Goal: Task Accomplishment & Management: Complete application form

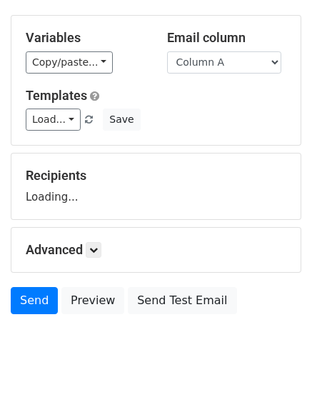
scroll to position [81, 0]
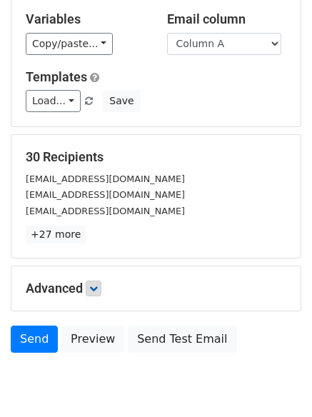
drag, startPoint x: 97, startPoint y: 277, endPoint x: 95, endPoint y: 285, distance: 8.8
click at [95, 285] on div "Advanced Tracking Track Opens UTM Codes Track Clicks Filters Only include sprea…" at bounding box center [155, 289] width 289 height 44
click at [95, 290] on icon at bounding box center [93, 288] width 9 height 9
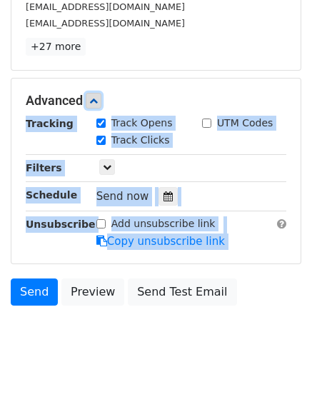
scroll to position [271, 0]
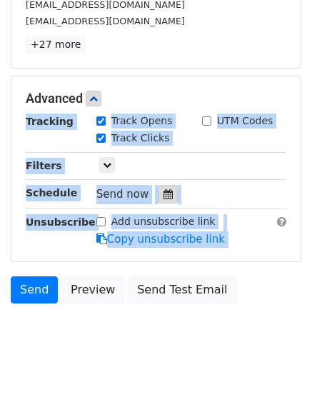
click at [164, 194] on icon at bounding box center [168, 194] width 9 height 10
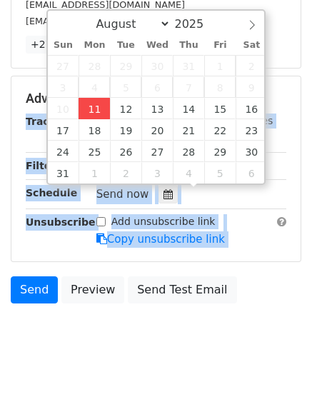
type input "2025-08-11 12:00"
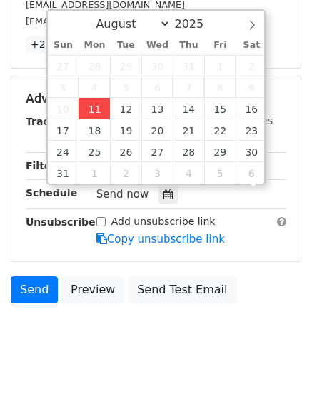
scroll to position [1, 0]
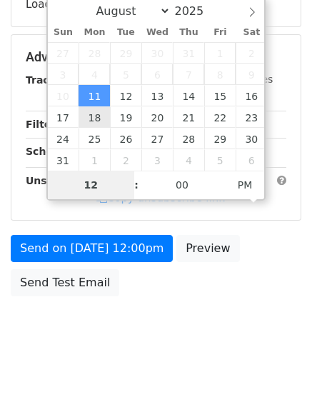
type input "4"
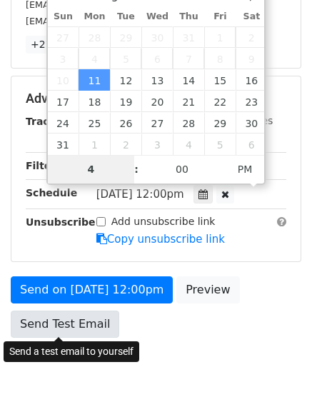
scroll to position [312, 0]
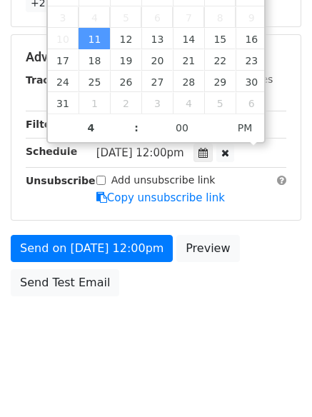
type input "2025-08-11 16:00"
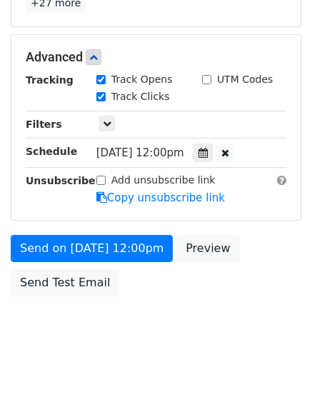
click at [72, 230] on form "Variables Copy/paste... {{Column A}} {{Column B}} {{Column C}} Email column Col…" at bounding box center [156, 34] width 291 height 539
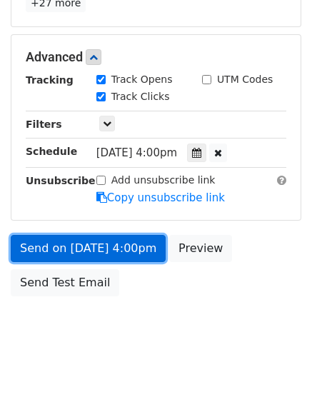
click at [76, 261] on link "Send on Aug 11 at 4:00pm" at bounding box center [88, 248] width 155 height 27
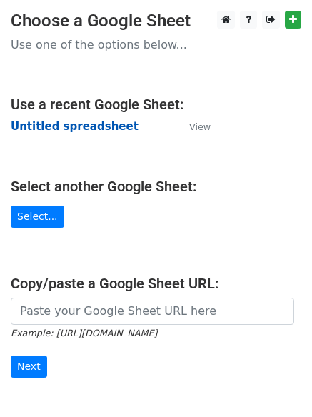
click at [54, 127] on strong "Untitled spreadsheet" at bounding box center [75, 126] width 128 height 13
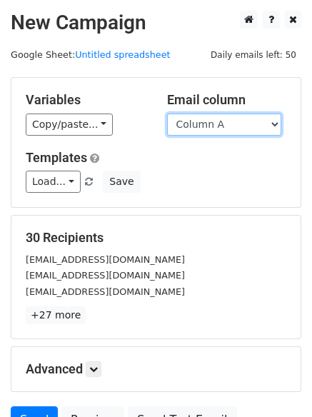
drag, startPoint x: 222, startPoint y: 127, endPoint x: 222, endPoint y: 134, distance: 7.9
click at [222, 127] on select "Column A Column B Column C" at bounding box center [224, 125] width 114 height 22
select select "Column B"
click at [167, 114] on select "Column A Column B Column C" at bounding box center [224, 125] width 114 height 22
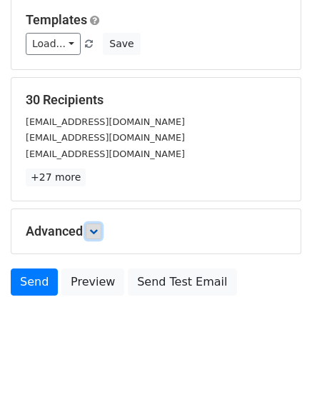
click at [102, 234] on link at bounding box center [94, 232] width 16 height 16
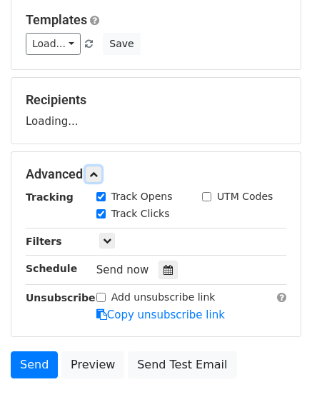
scroll to position [208, 0]
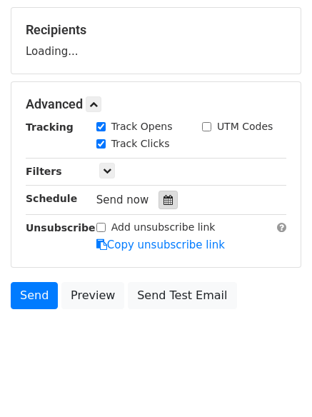
click at [165, 202] on icon at bounding box center [168, 200] width 9 height 10
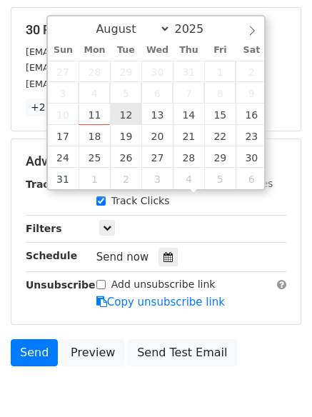
type input "2025-08-12 12:00"
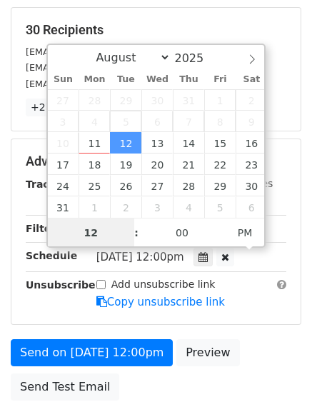
scroll to position [1, 0]
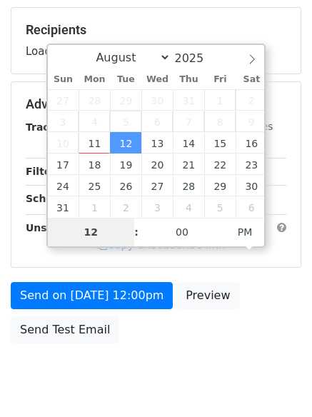
type input "5"
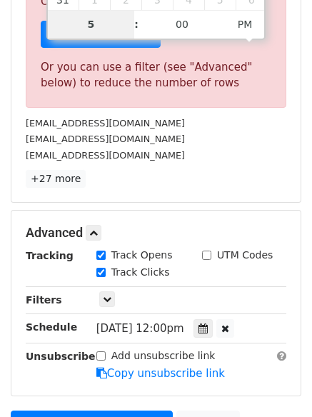
scroll to position [592, 0]
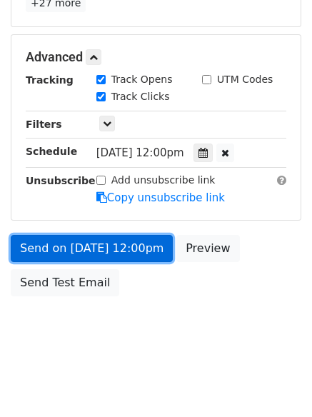
type input "2025-08-12 17:00"
click at [101, 243] on link "Send on Aug 12 at 12:00pm" at bounding box center [92, 248] width 162 height 27
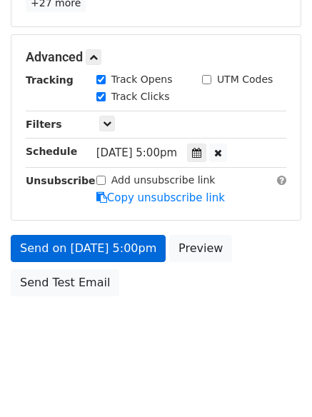
scroll to position [255, 0]
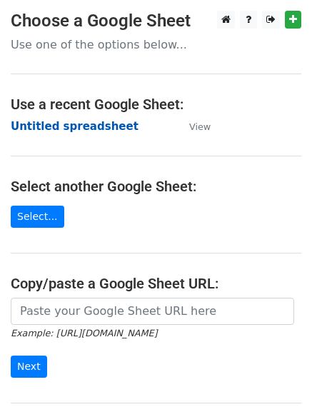
click at [26, 124] on strong "Untitled spreadsheet" at bounding box center [75, 126] width 128 height 13
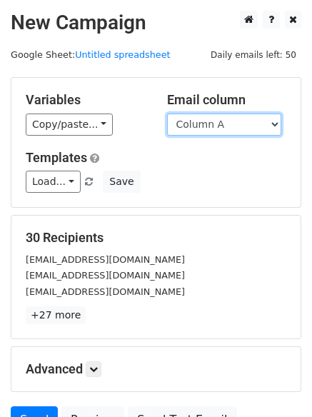
click at [215, 130] on select "Column A Column B Column C" at bounding box center [224, 125] width 114 height 22
select select "Column C"
click at [167, 114] on select "Column A Column B Column C" at bounding box center [224, 125] width 114 height 22
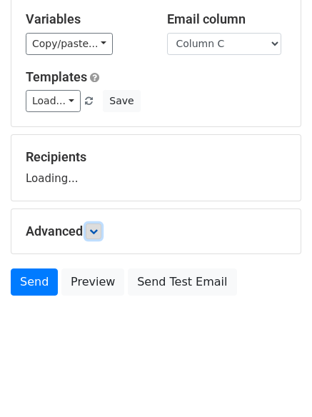
click at [102, 227] on link at bounding box center [94, 232] width 16 height 16
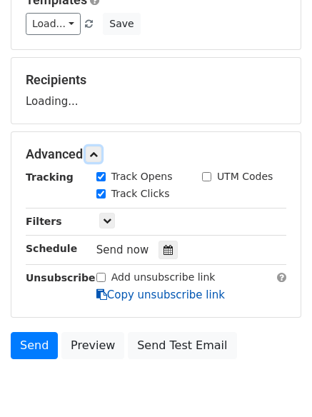
scroll to position [221, 0]
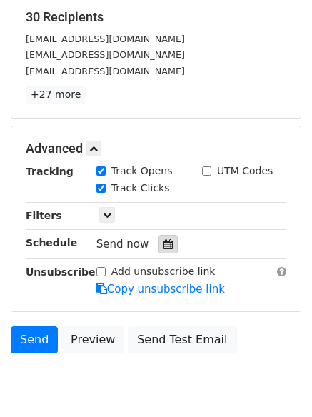
click at [167, 244] on div at bounding box center [168, 244] width 19 height 19
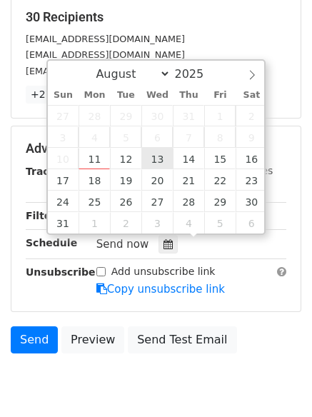
type input "2025-08-13 12:00"
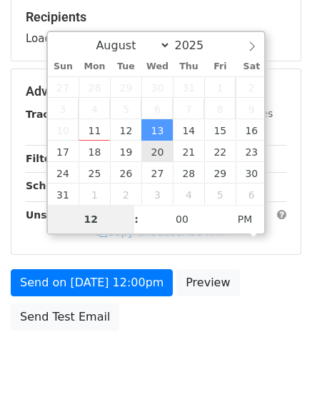
type input "6"
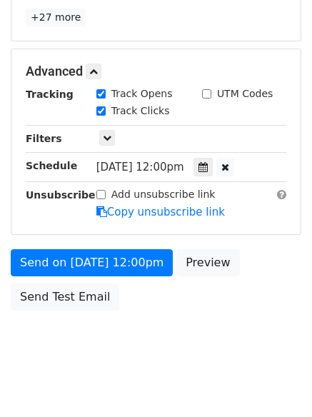
scroll to position [592, 0]
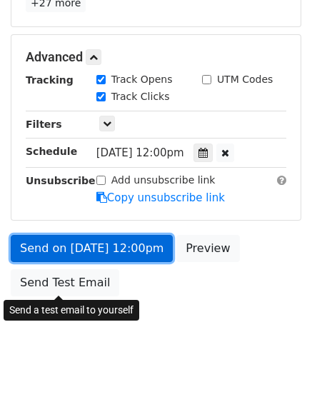
type input "2025-08-13 18:00"
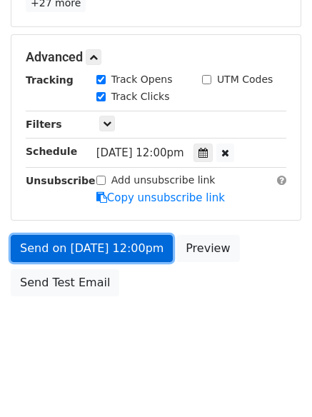
click at [91, 235] on link "Send on Aug 13 at 12:00pm" at bounding box center [92, 248] width 162 height 27
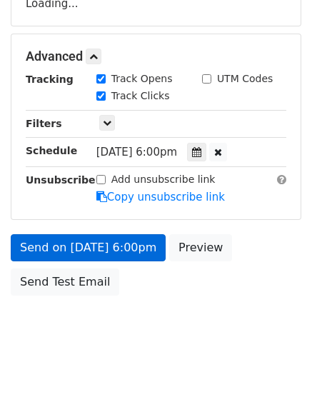
scroll to position [255, 0]
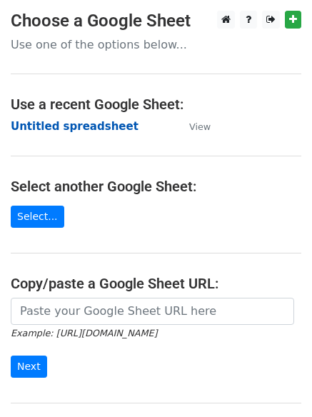
click at [49, 124] on strong "Untitled spreadsheet" at bounding box center [75, 126] width 128 height 13
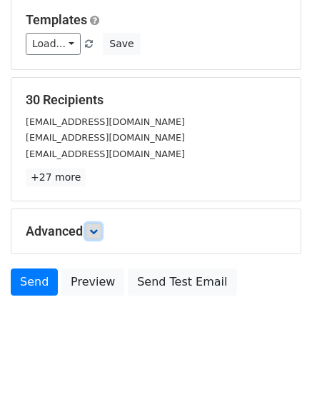
click at [97, 227] on icon at bounding box center [93, 231] width 9 height 9
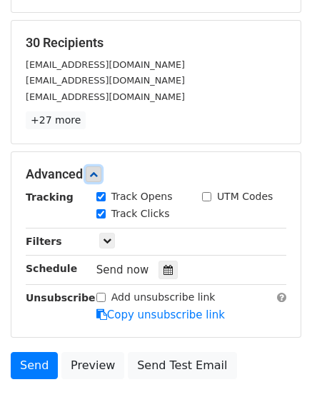
scroll to position [265, 0]
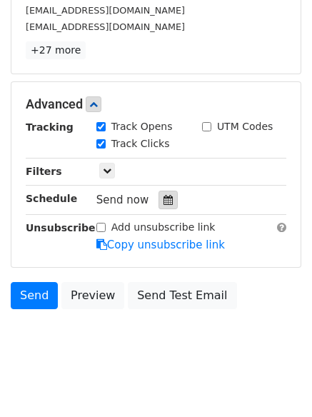
click at [164, 198] on icon at bounding box center [168, 200] width 9 height 10
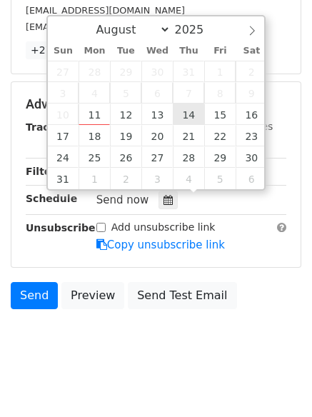
type input "[DATE] 12:00"
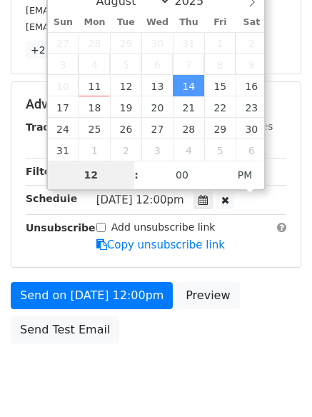
scroll to position [255, 0]
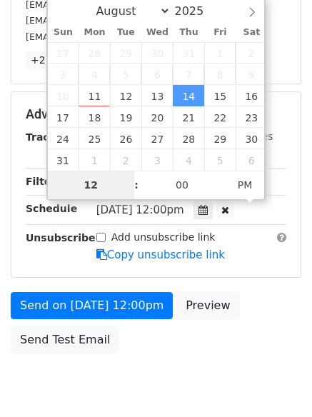
type input "7"
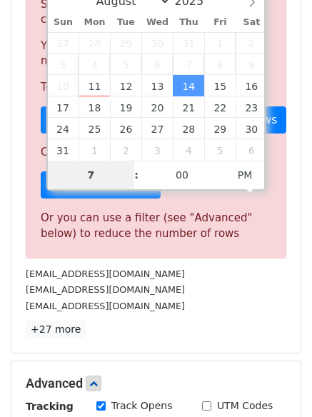
scroll to position [592, 0]
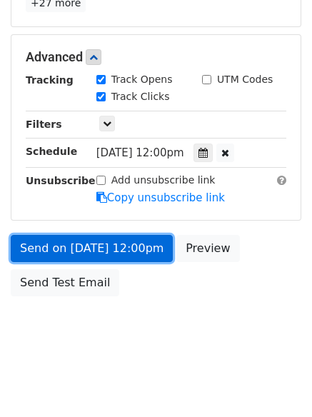
type input "[DATE] 19:00"
click at [102, 247] on link "Send on [DATE] 12:00pm" at bounding box center [92, 248] width 162 height 27
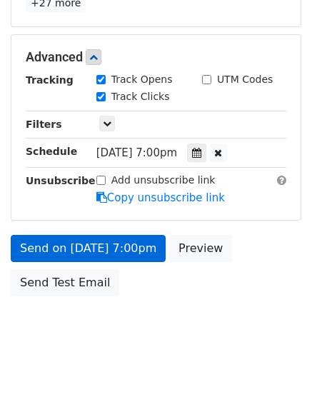
scroll to position [255, 0]
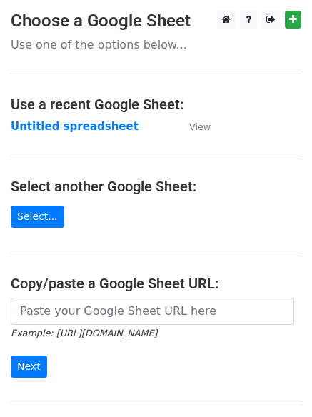
click at [56, 113] on main "Choose a Google Sheet Use one of the options below... Use a recent Google Sheet…" at bounding box center [156, 233] width 312 height 444
click at [65, 109] on h4 "Use a recent Google Sheet:" at bounding box center [156, 104] width 291 height 17
click at [75, 122] on strong "Untitled spreadsheet" at bounding box center [75, 126] width 128 height 13
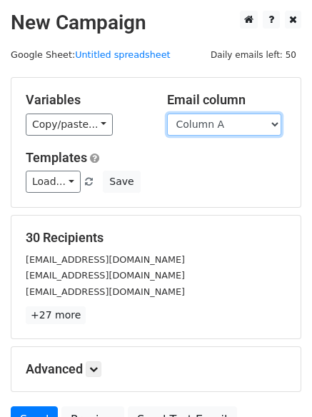
click at [227, 132] on select "Column A Column B Column C" at bounding box center [224, 125] width 114 height 22
select select "Column B"
click at [167, 114] on select "Column A Column B Column C" at bounding box center [224, 125] width 114 height 22
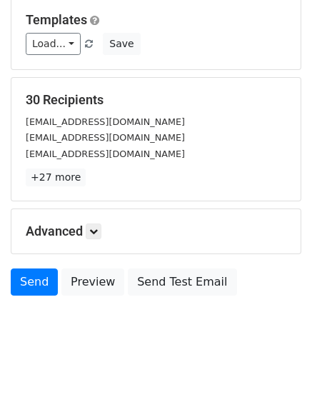
click at [88, 234] on h5 "Advanced" at bounding box center [156, 232] width 261 height 16
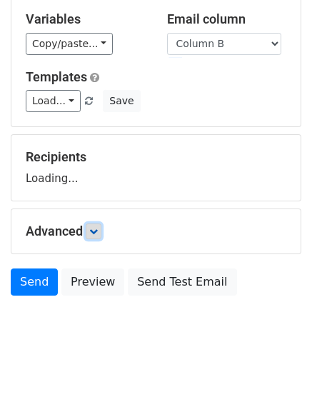
click at [96, 227] on icon at bounding box center [93, 231] width 9 height 9
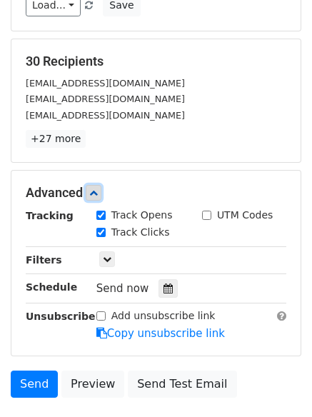
scroll to position [218, 0]
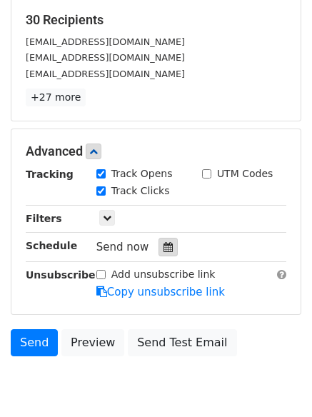
drag, startPoint x: 165, startPoint y: 245, endPoint x: 194, endPoint y: 216, distance: 41.4
click at [167, 245] on div at bounding box center [168, 247] width 19 height 19
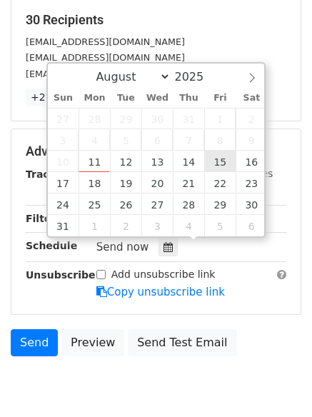
click at [226, 147] on span "8" at bounding box center [219, 139] width 31 height 21
type input "2025-08-15 12:00"
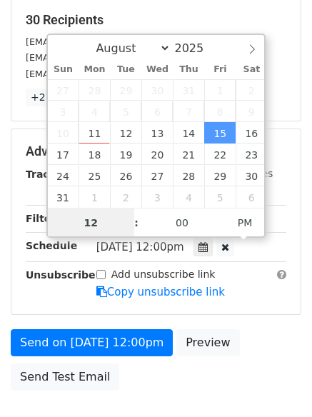
scroll to position [1, 0]
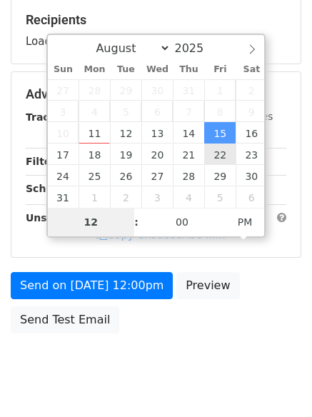
type input "8"
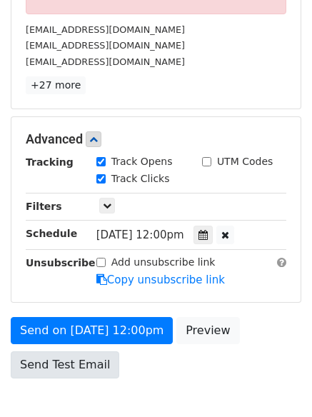
scroll to position [592, 0]
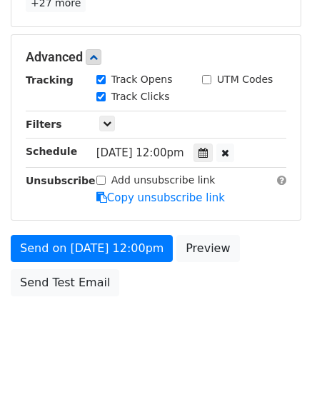
type input "2025-08-15 20:00"
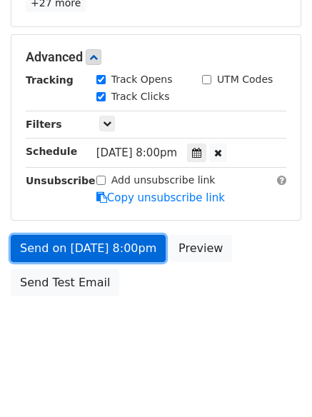
click at [95, 247] on link "Send on Aug 15 at 8:00pm" at bounding box center [88, 248] width 155 height 27
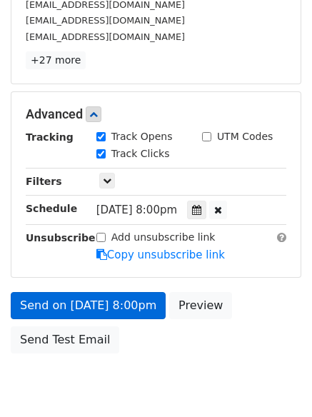
scroll to position [312, 0]
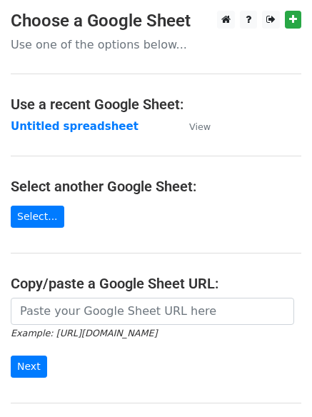
click at [43, 119] on td "Untitled spreadsheet" at bounding box center [93, 127] width 164 height 16
click at [40, 125] on strong "Untitled spreadsheet" at bounding box center [75, 126] width 128 height 13
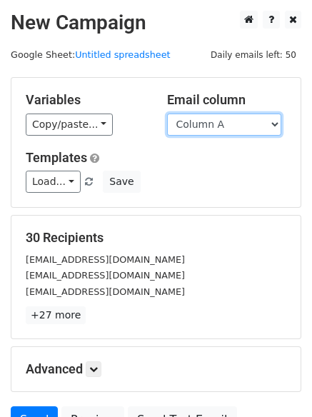
click at [236, 129] on select "Column A Column B Column C" at bounding box center [224, 125] width 114 height 22
select select "Column C"
click at [167, 114] on select "Column A Column B Column C" at bounding box center [224, 125] width 114 height 22
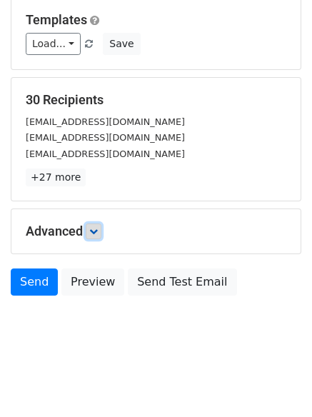
click at [98, 229] on icon at bounding box center [93, 231] width 9 height 9
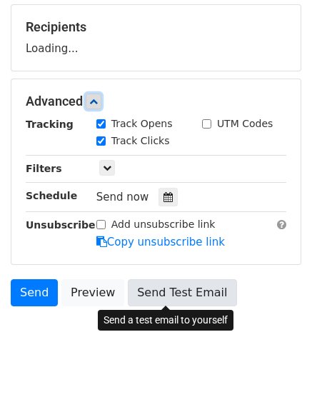
scroll to position [213, 0]
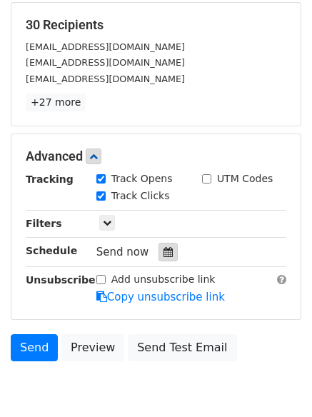
click at [168, 253] on div at bounding box center [168, 252] width 19 height 19
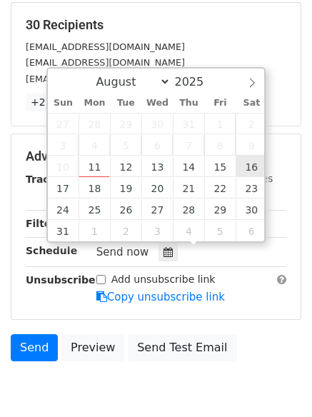
type input "[DATE] 12:00"
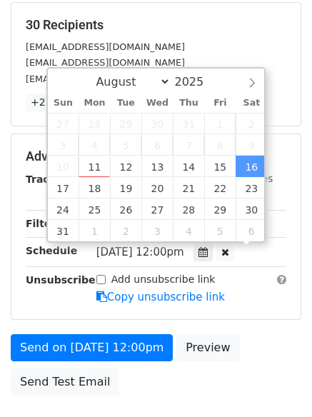
scroll to position [1, 0]
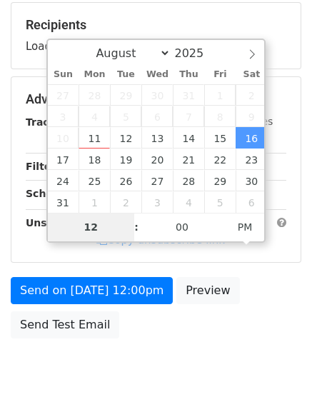
type input "9"
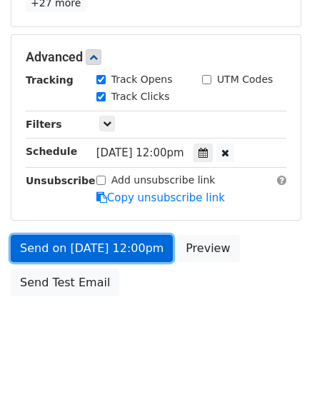
type input "2025-08-16 21:00"
click at [101, 247] on link "Send on Aug 16 at 12:00pm" at bounding box center [92, 248] width 162 height 27
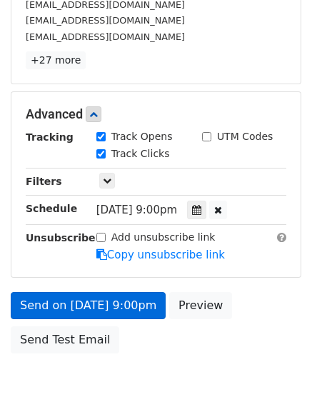
scroll to position [312, 0]
